Goal: Information Seeking & Learning: Learn about a topic

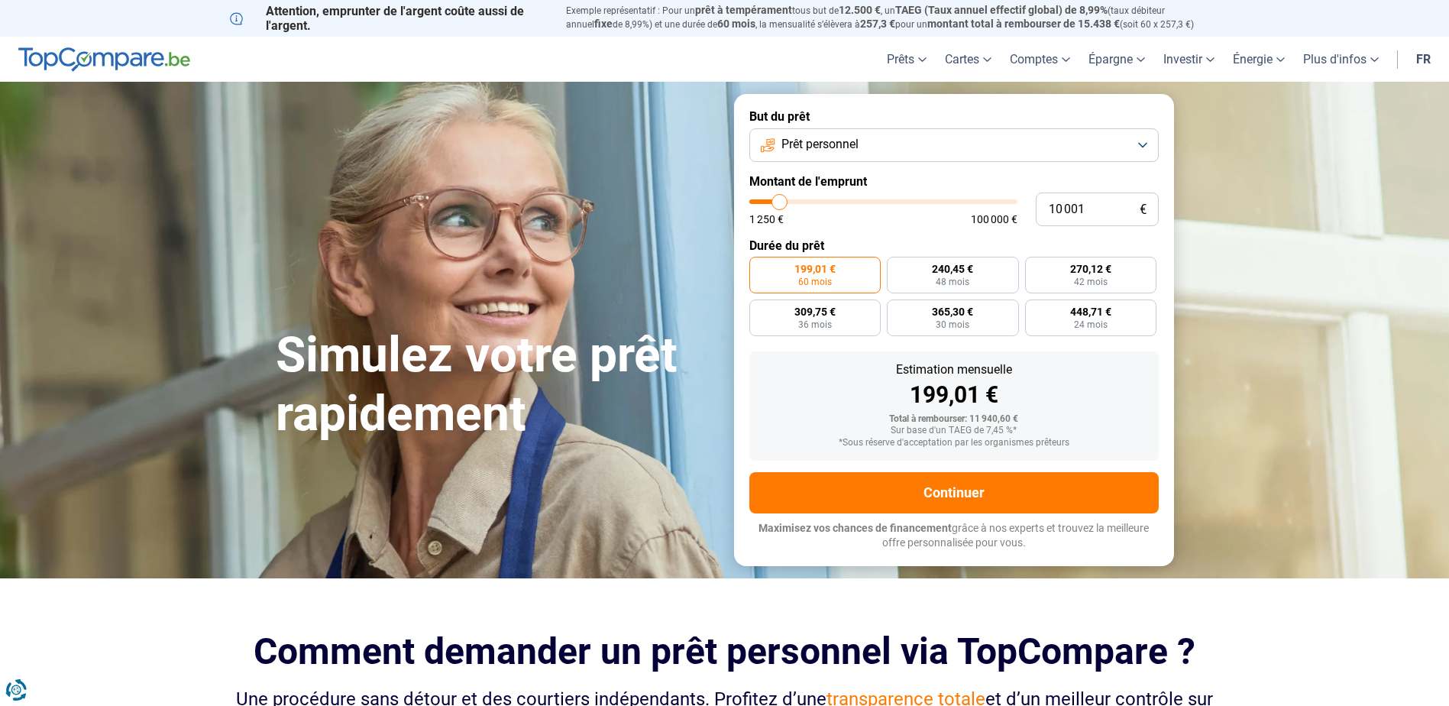
type input "10 500"
type input "10500"
type input "11 750"
type input "11750"
type input "14 500"
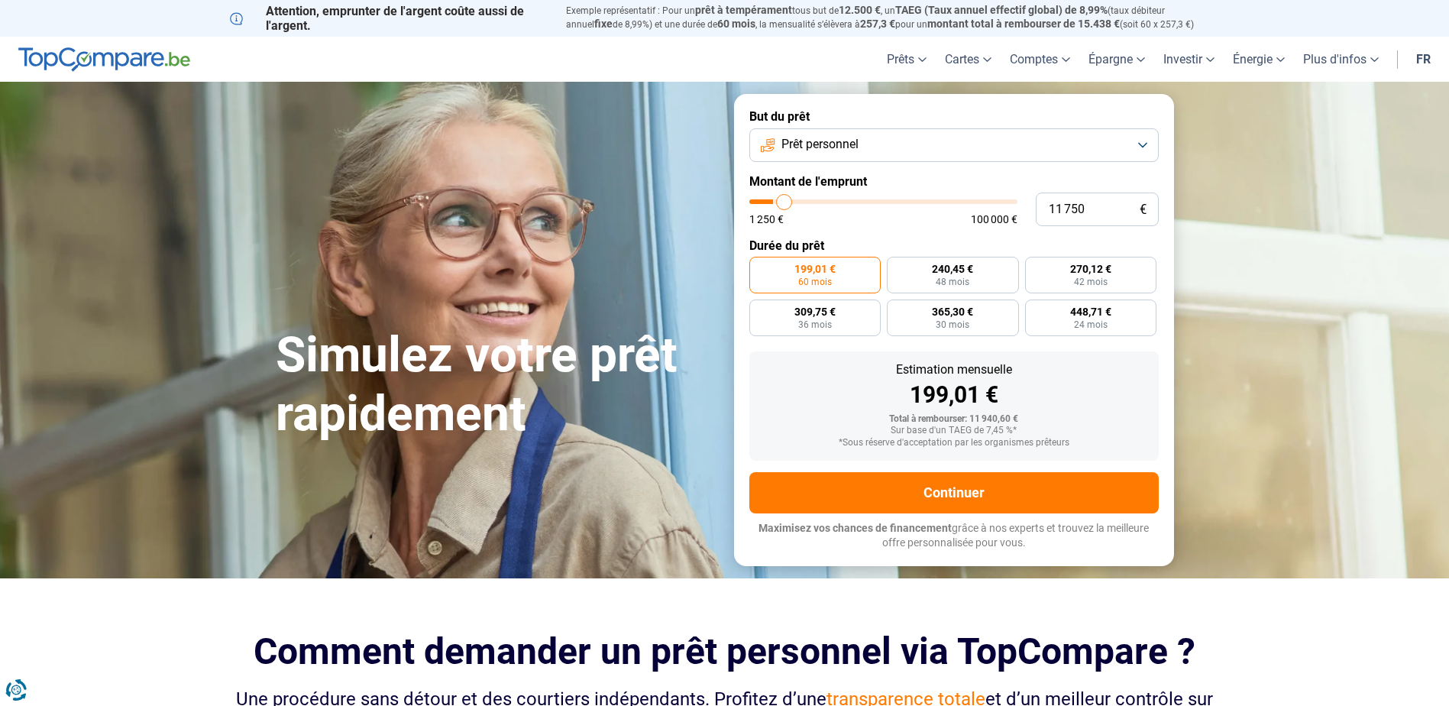
type input "14500"
type input "26 000"
type input "26000"
type input "42 250"
type input "42250"
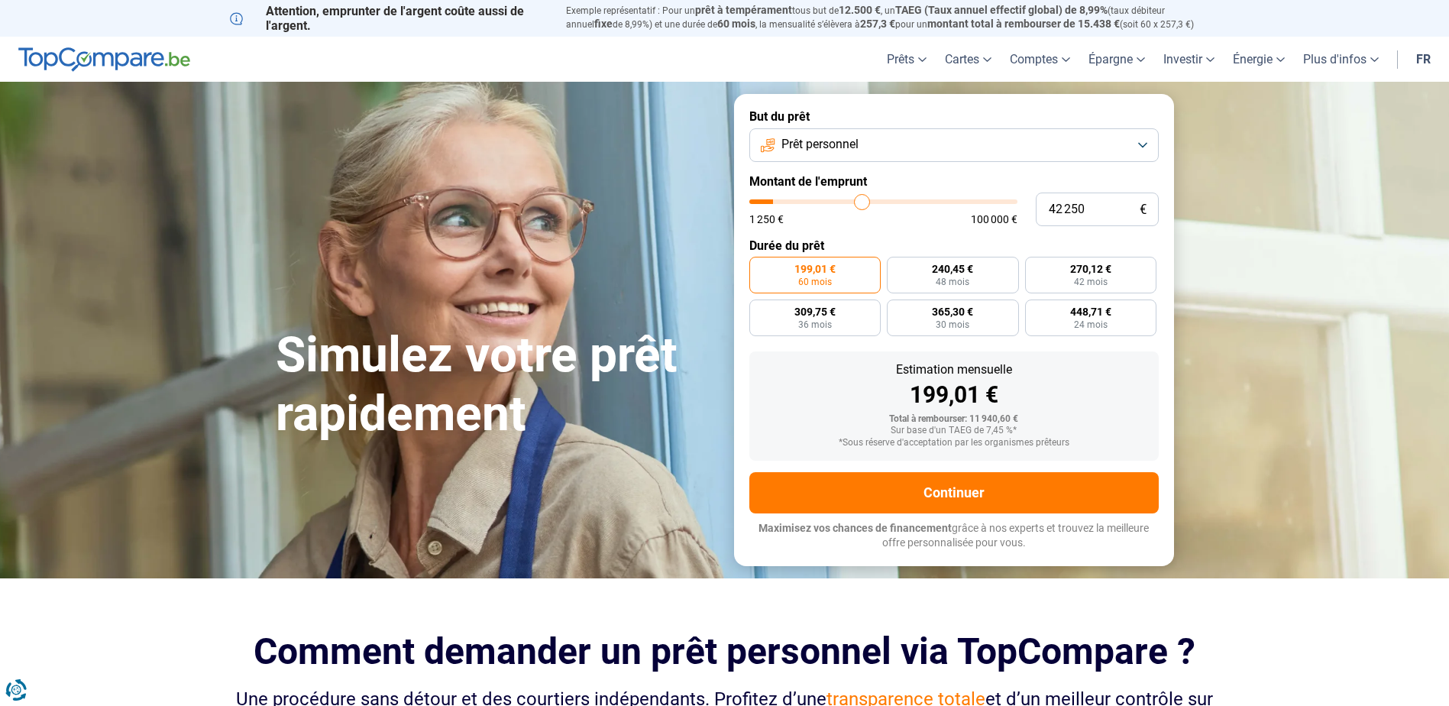
type input "58 500"
type input "58500"
type input "72 000"
type input "72000"
type input "82 750"
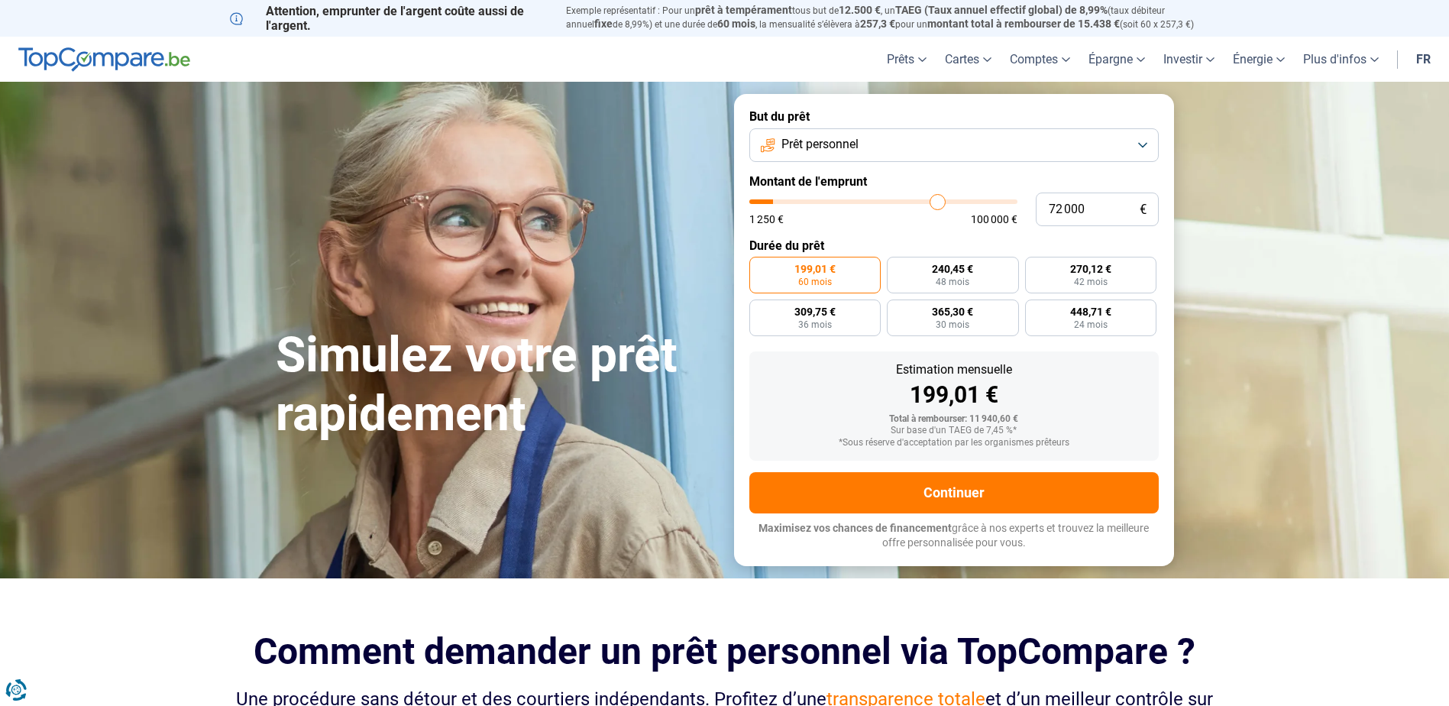
type input "82750"
type input "91 250"
type input "91250"
type input "98 500"
type input "98500"
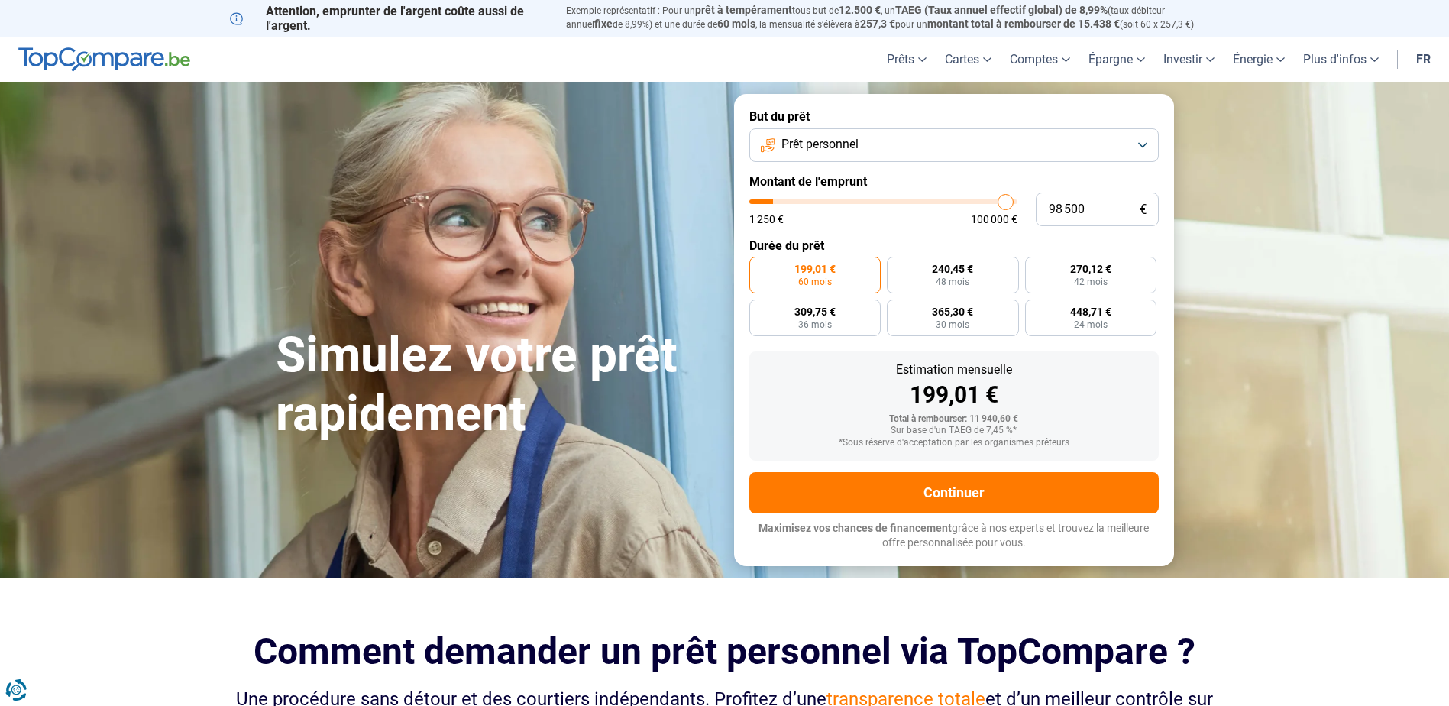
type input "100 000"
type input "100000"
type input "99 500"
type input "99500"
type input "99 000"
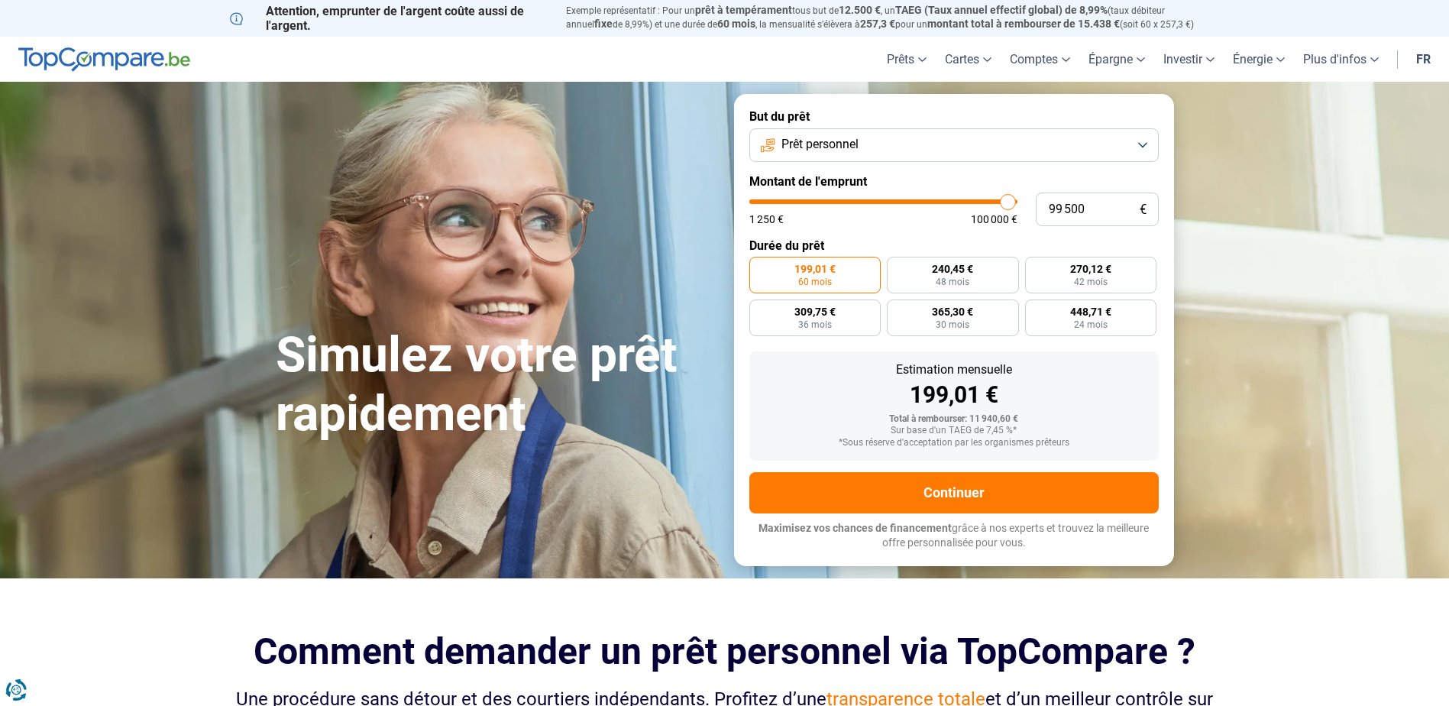
type input "99000"
type input "98 750"
type input "98750"
type input "98 500"
type input "98500"
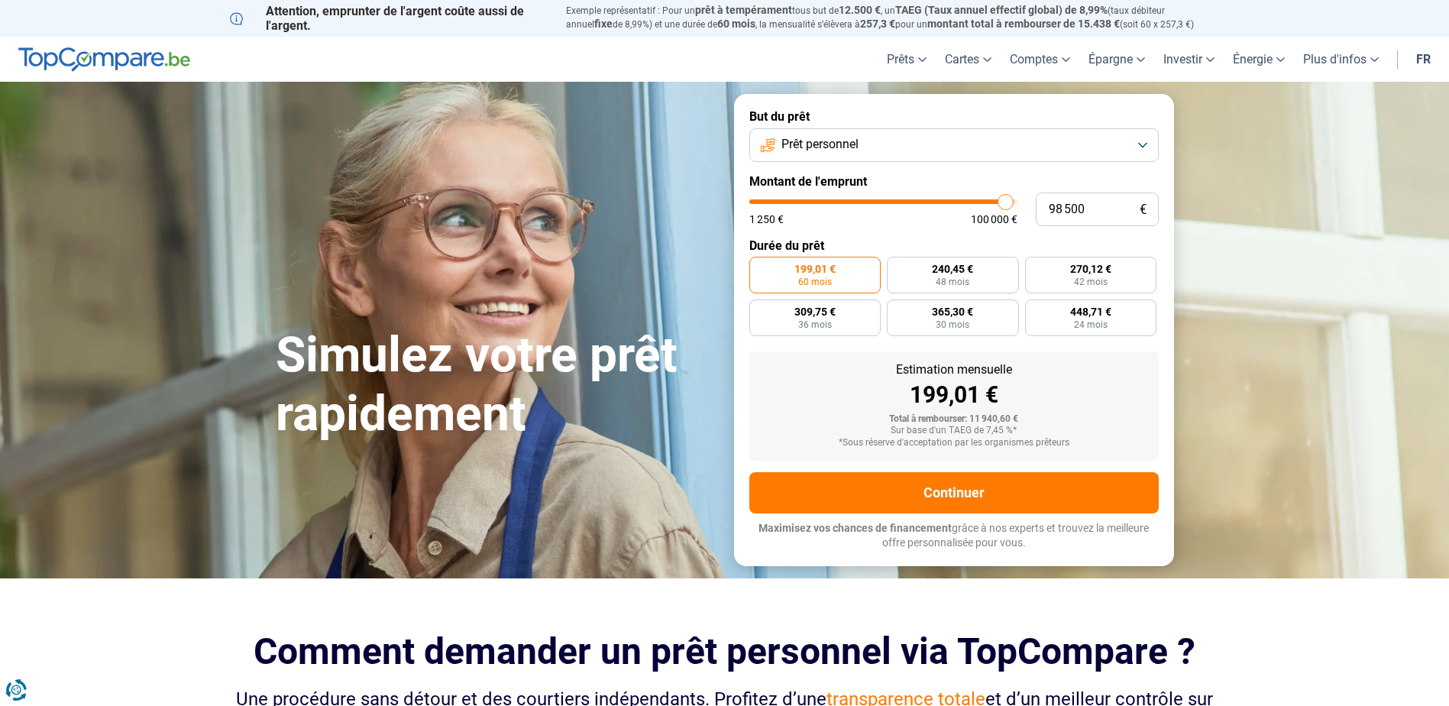
type input "98 000"
type input "98000"
type input "97 500"
type input "97500"
type input "97 250"
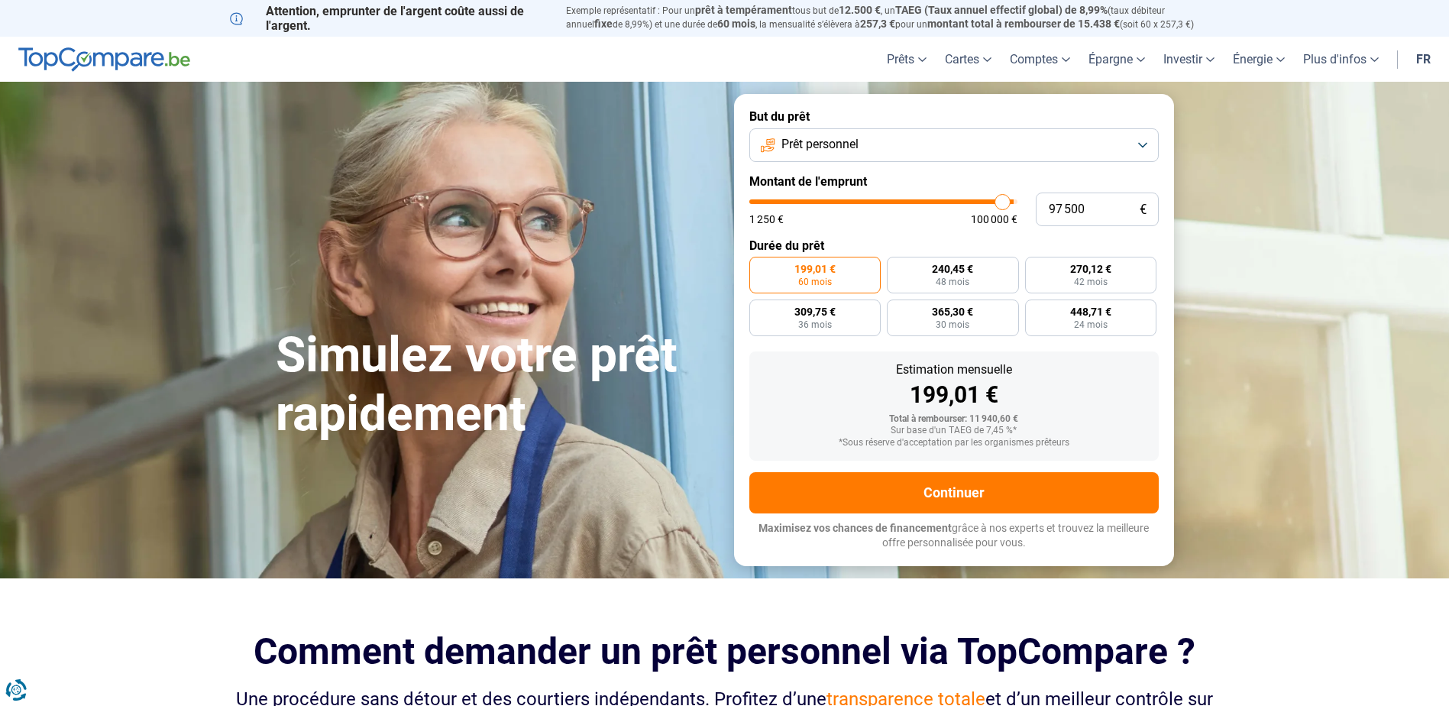
type input "97250"
type input "97 000"
type input "97000"
type input "96 250"
type input "96250"
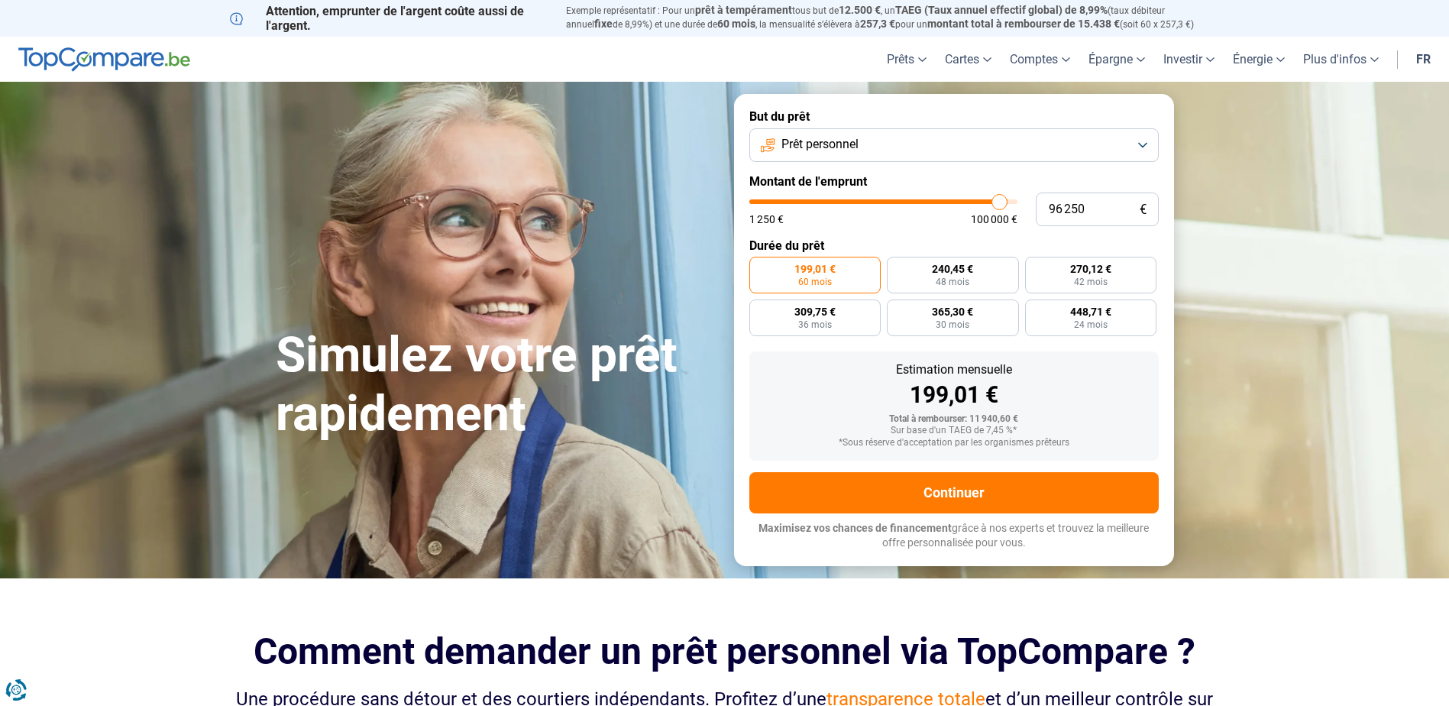
type input "96 000"
type input "96000"
type input "95 750"
type input "95750"
type input "95 500"
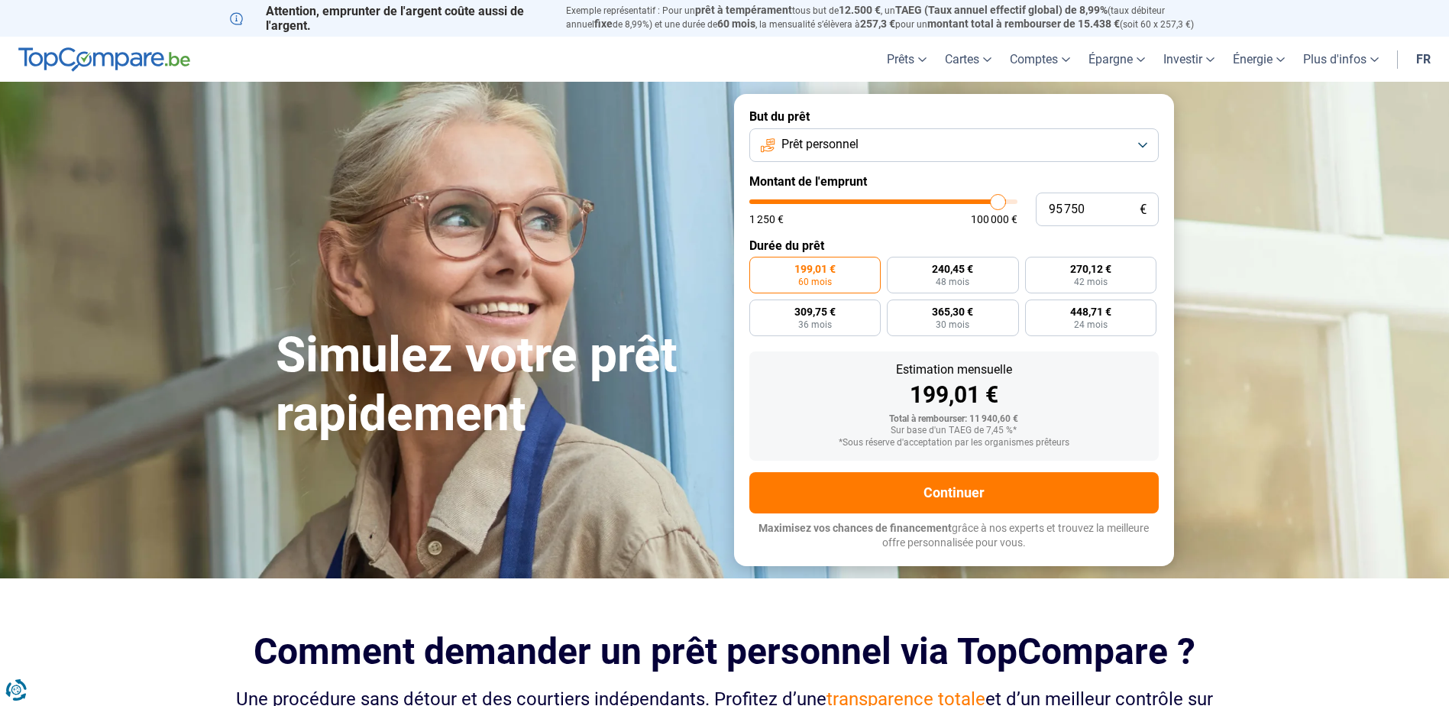
type input "95500"
type input "95 000"
type input "95000"
type input "94 750"
type input "94750"
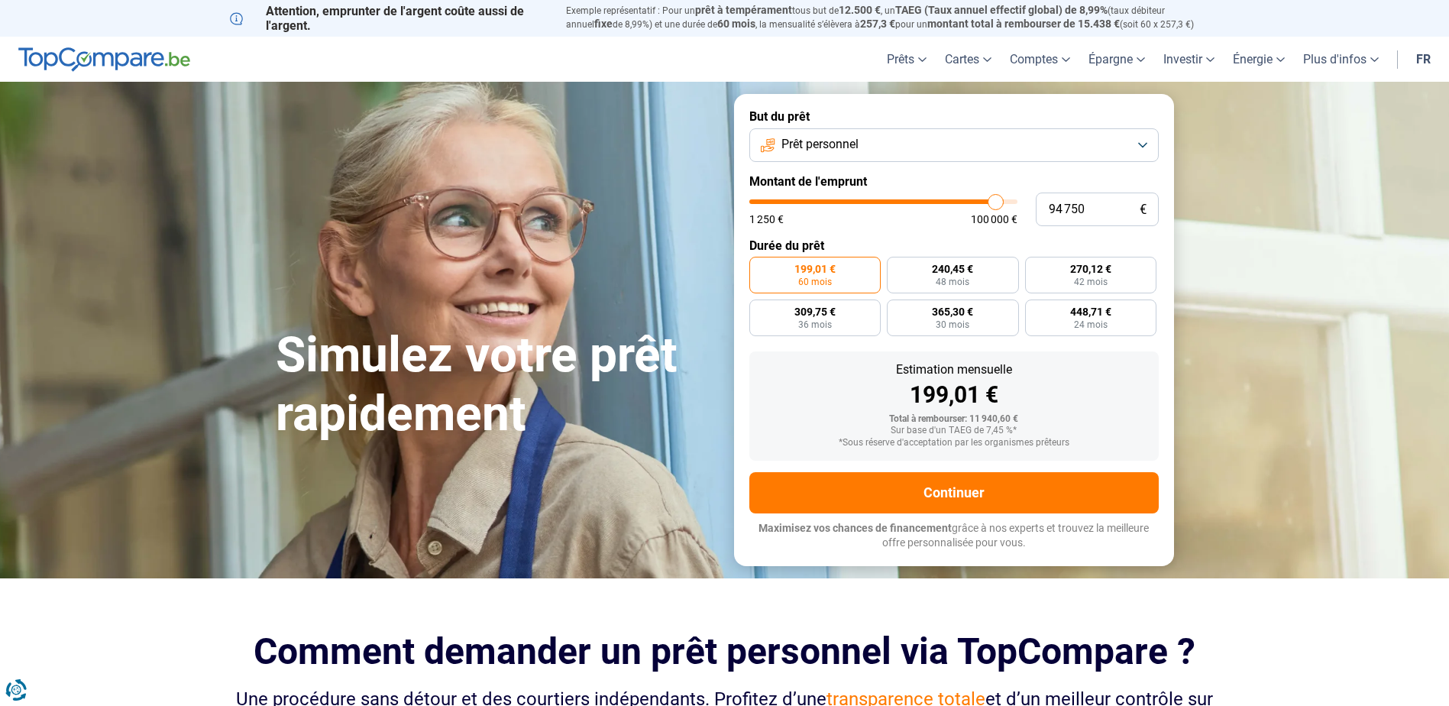
type input "94 500"
type input "94500"
type input "94 250"
type input "94250"
type input "94 000"
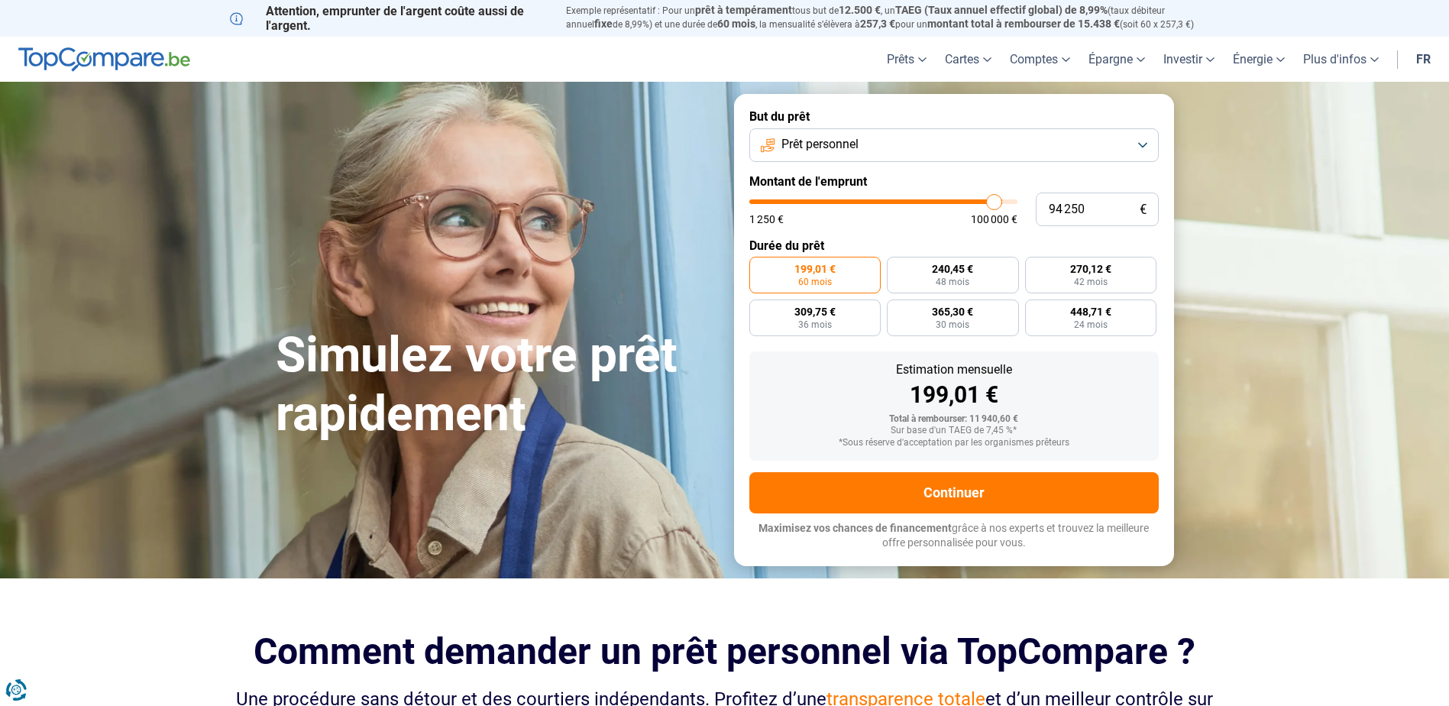
type input "94000"
type input "93 500"
type input "93500"
type input "93 250"
type input "93250"
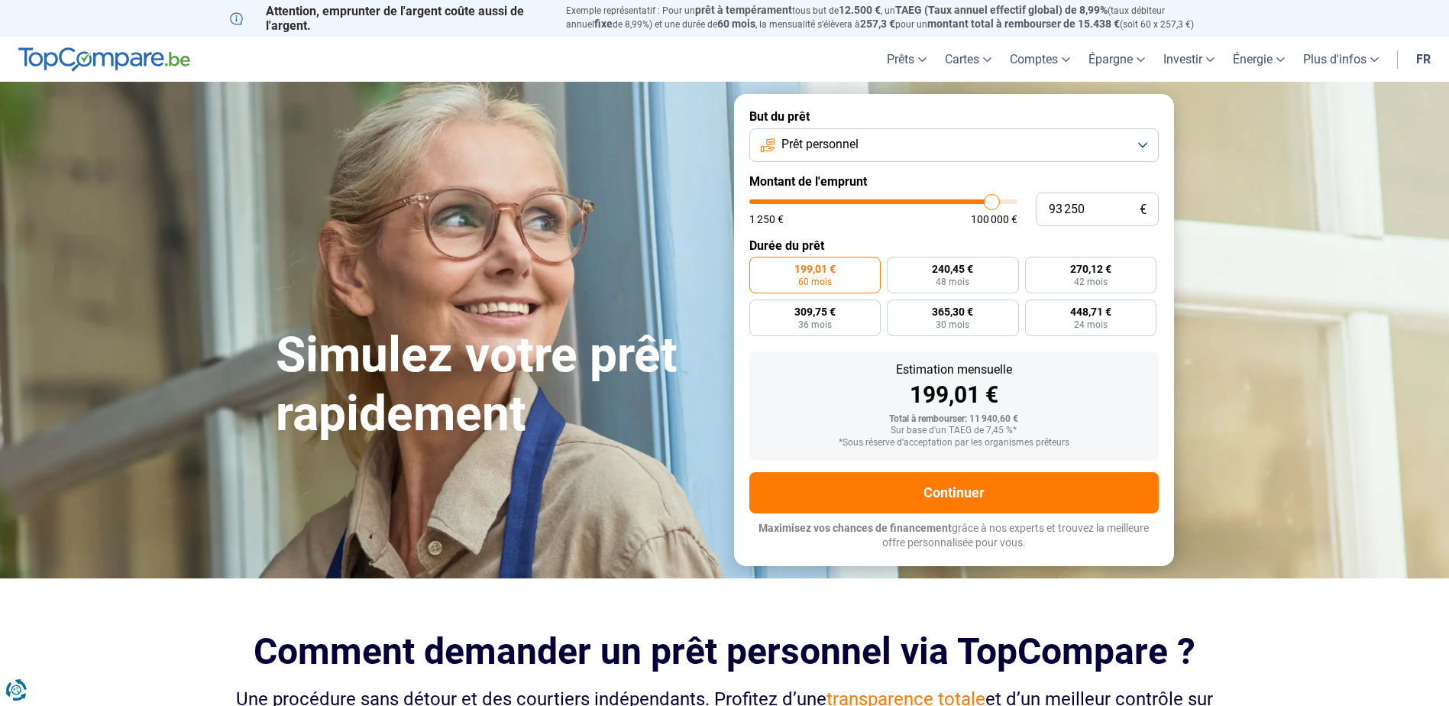
type input "93 000"
type input "93000"
type input "92 750"
type input "92750"
type input "92 500"
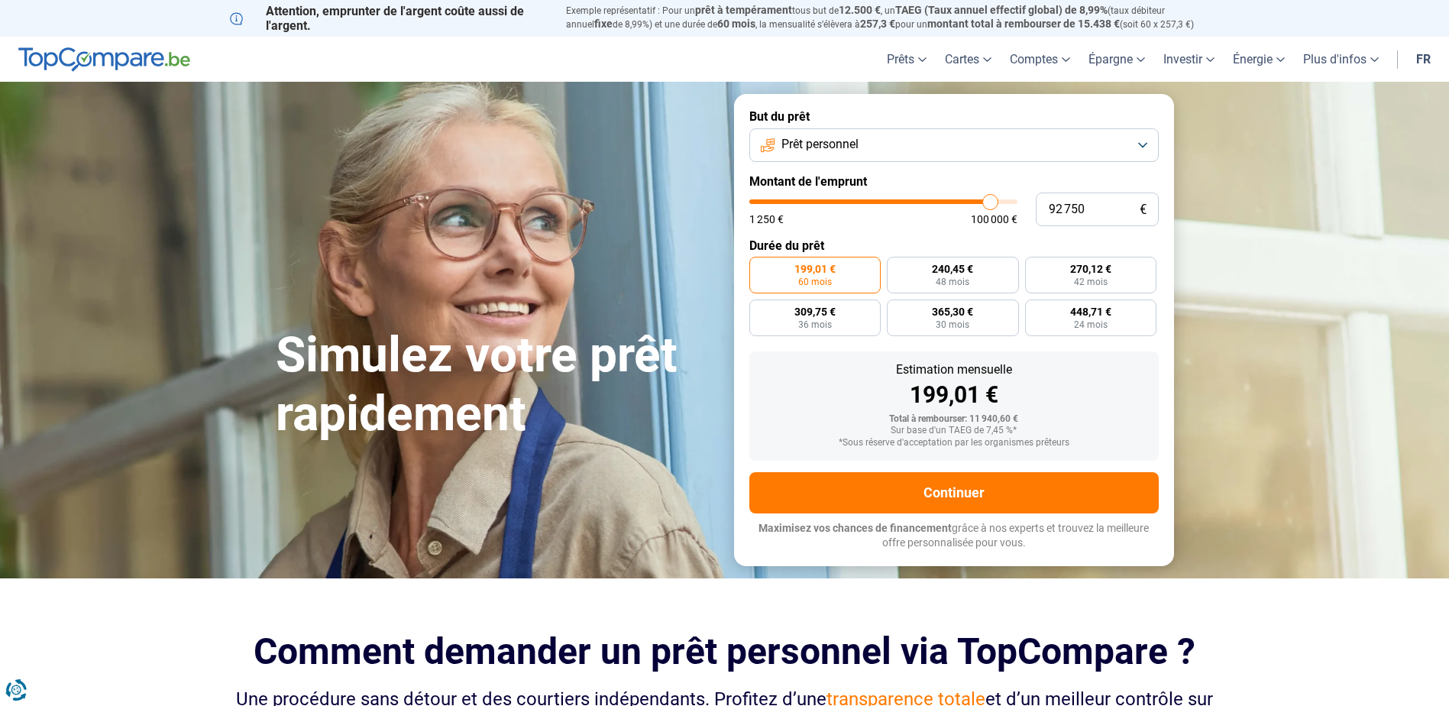
type input "92500"
type input "92 000"
type input "92000"
type input "91 750"
type input "91750"
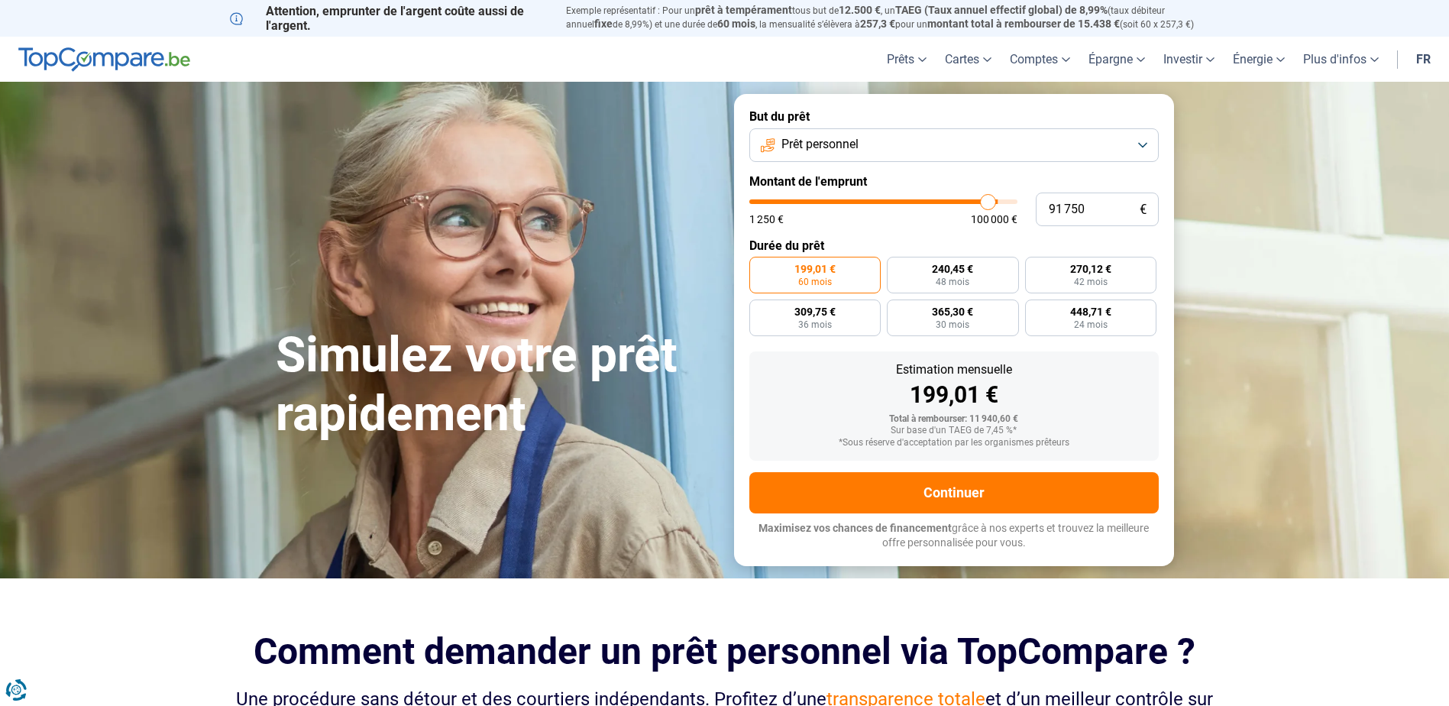
type input "91 500"
type input "91500"
type input "91 250"
type input "91250"
type input "91 000"
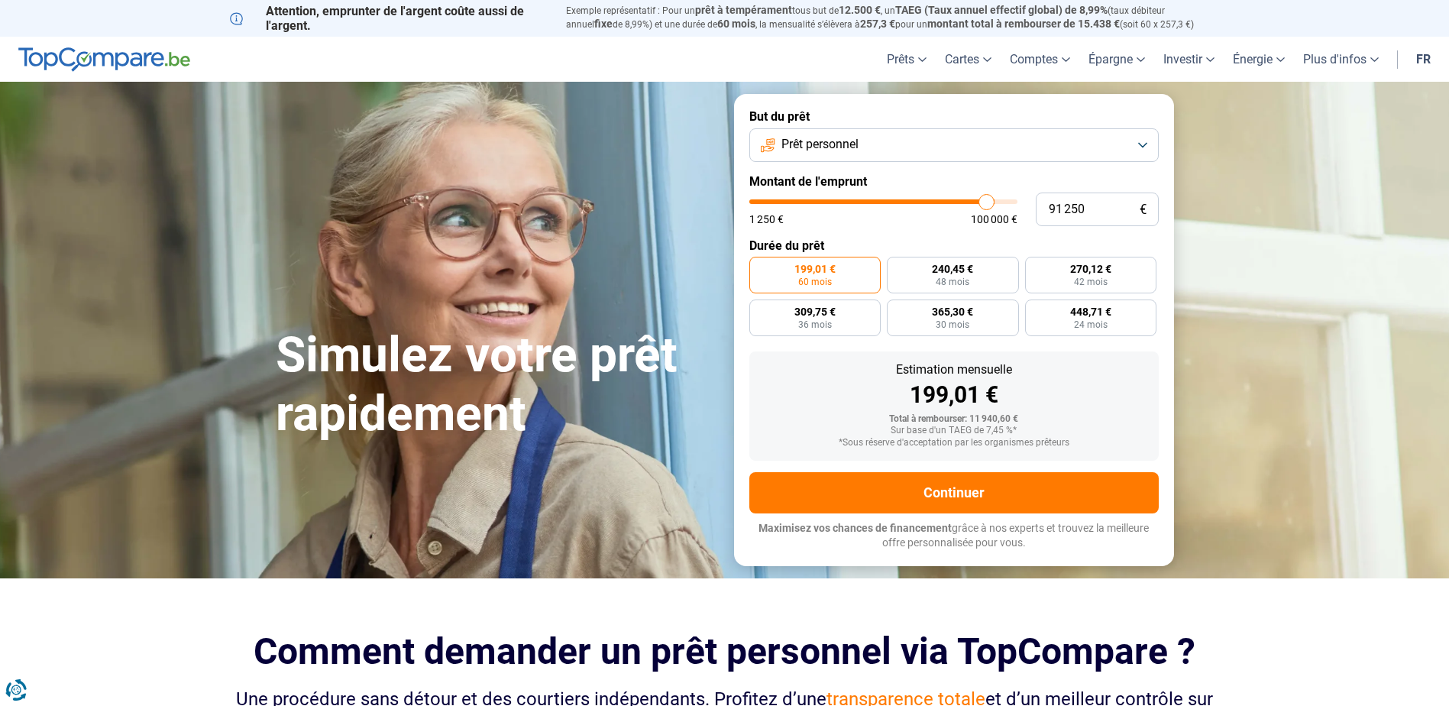
type input "91000"
type input "90 500"
type input "90500"
type input "90 250"
type input "90250"
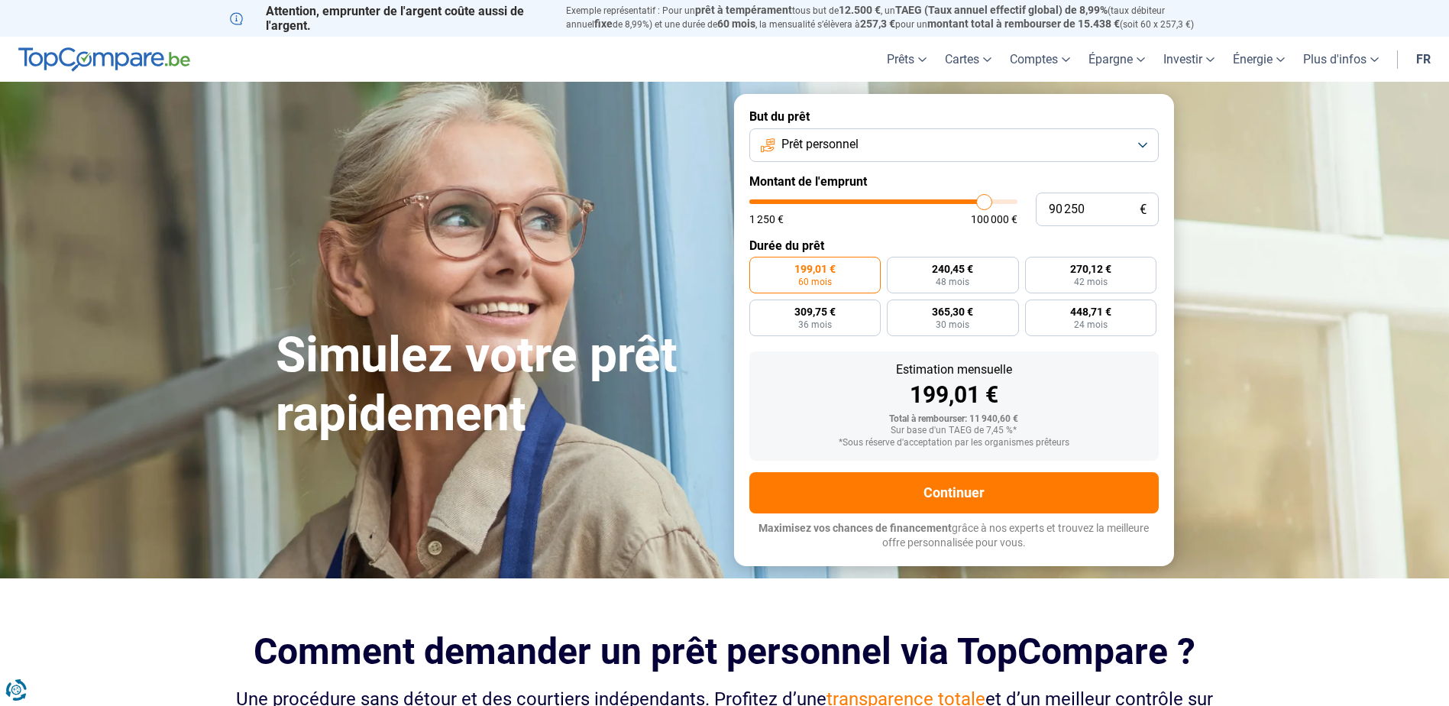
type input "90 000"
type input "90000"
type input "89 750"
type input "89750"
type input "90 000"
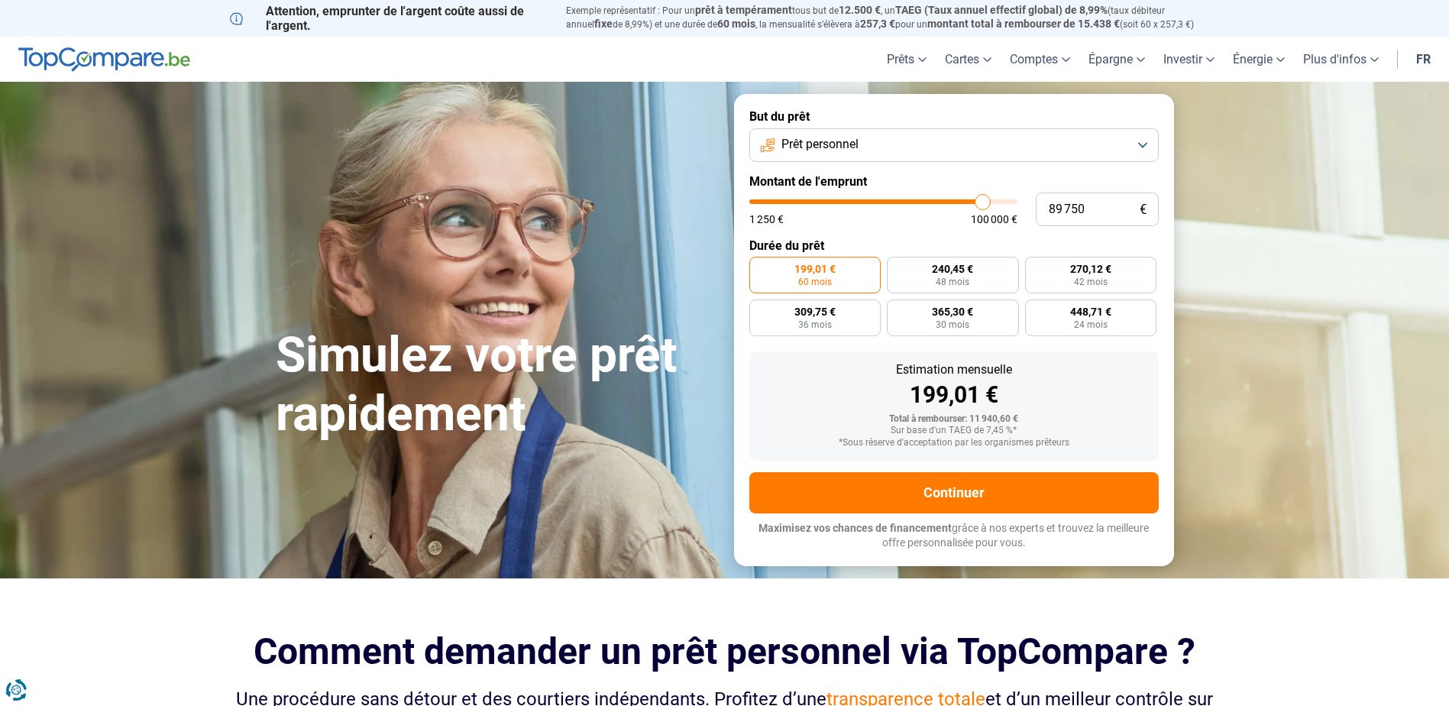
type input "90000"
type input "90 250"
type input "90250"
type input "90 500"
type input "90500"
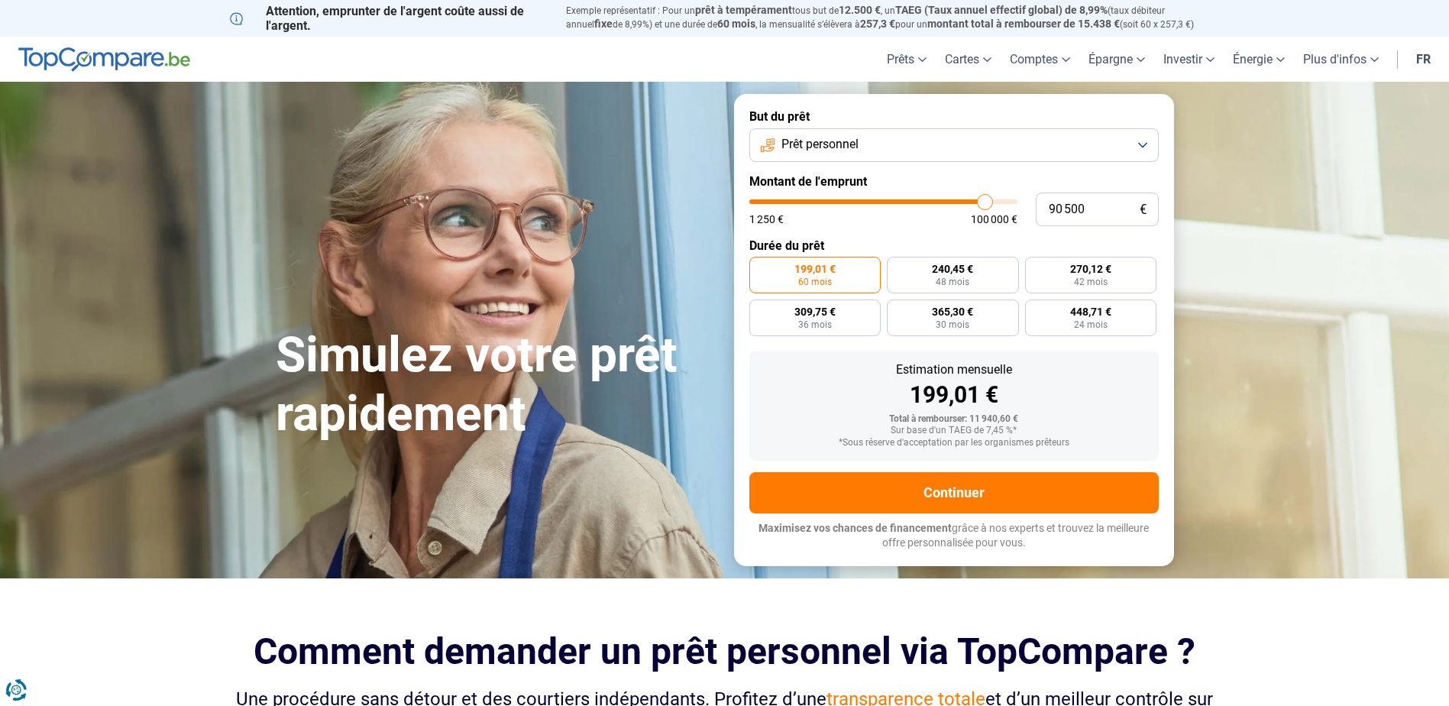
type input "90 250"
drag, startPoint x: 903, startPoint y: 203, endPoint x: 984, endPoint y: 195, distance: 81.3
type input "90250"
click at [984, 199] on input "range" at bounding box center [883, 201] width 268 height 5
radio input "false"
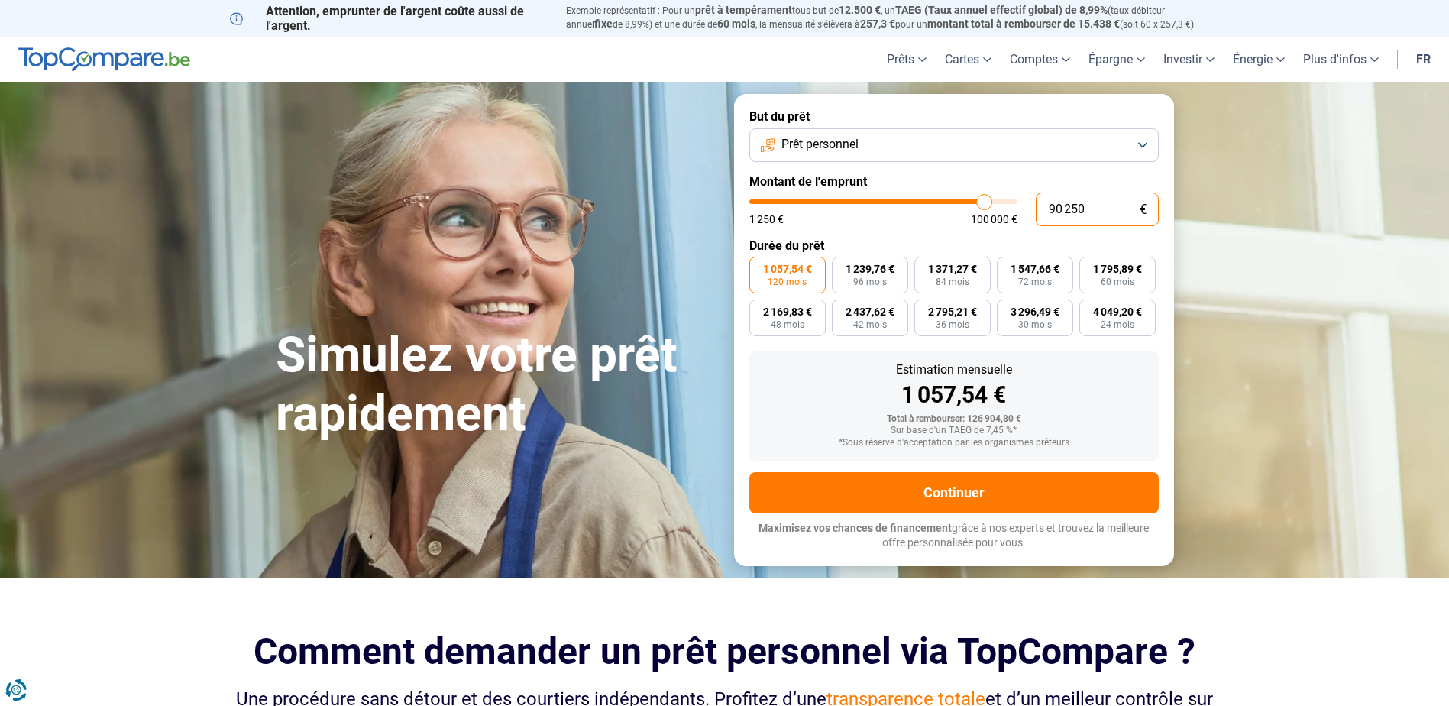
drag, startPoint x: 1065, startPoint y: 212, endPoint x: 1145, endPoint y: 202, distance: 80.8
click at [1139, 209] on div "90 250 €" at bounding box center [1096, 209] width 123 height 34
type input "900"
type input "1250"
type input "9 000"
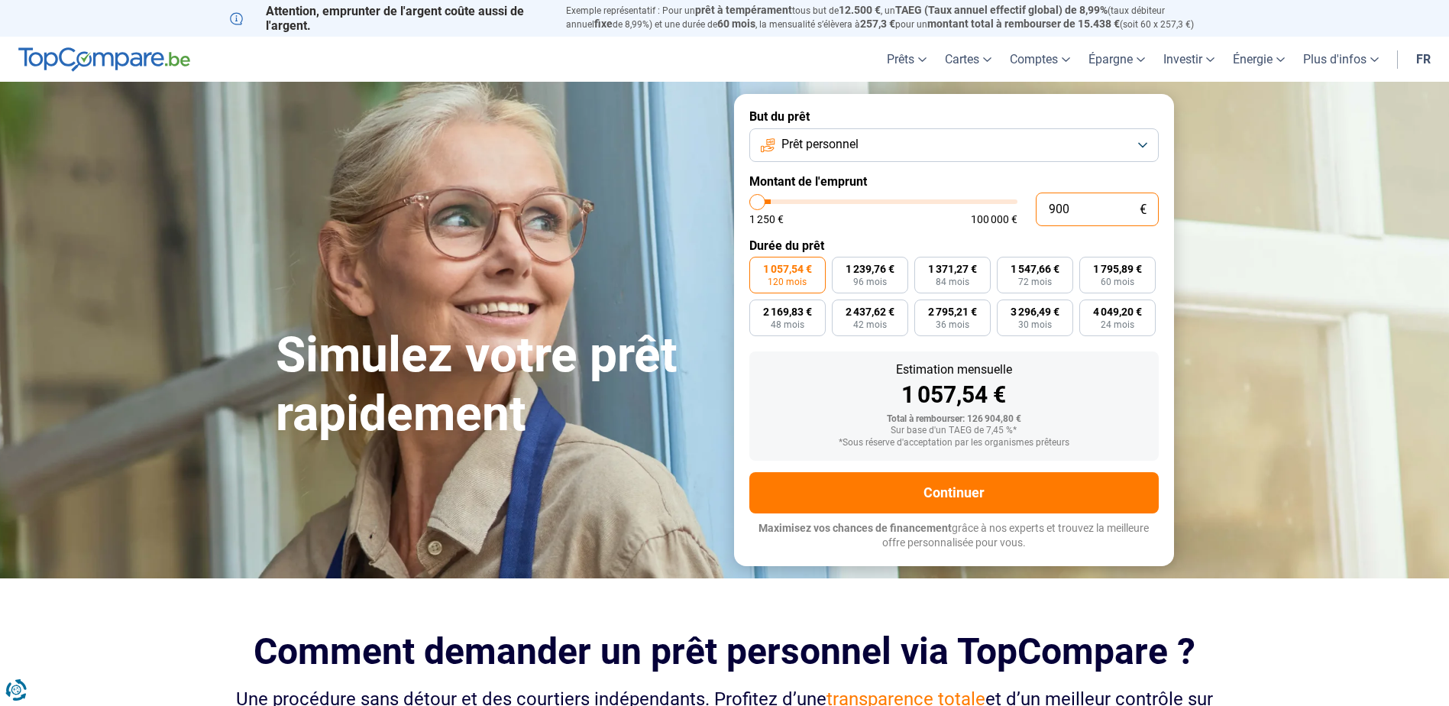
type input "9000"
type input "90 000"
type input "90000"
type input "90 000"
